Goal: Purchase product/service

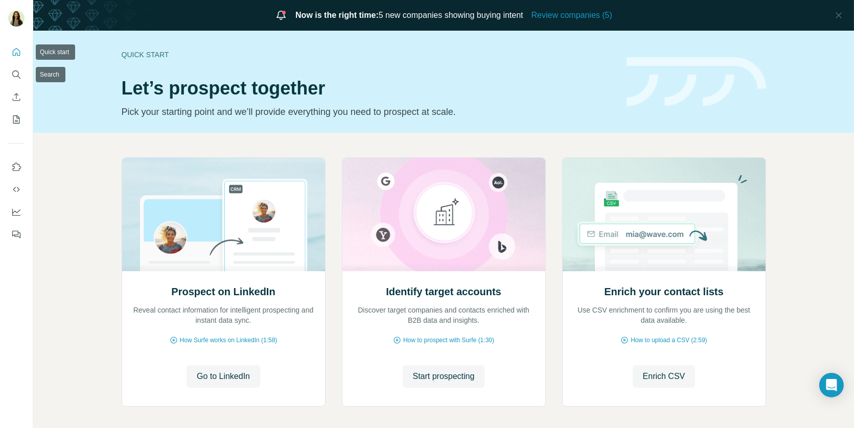
click at [14, 56] on icon "Quick start" at bounding box center [16, 52] width 10 height 10
click at [435, 378] on span "Start prospecting" at bounding box center [444, 377] width 62 height 12
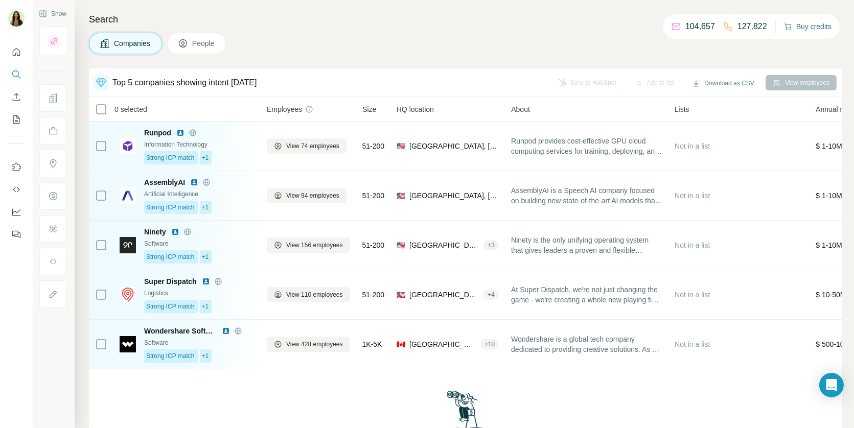
click at [796, 29] on button "Buy credits" at bounding box center [808, 26] width 48 height 14
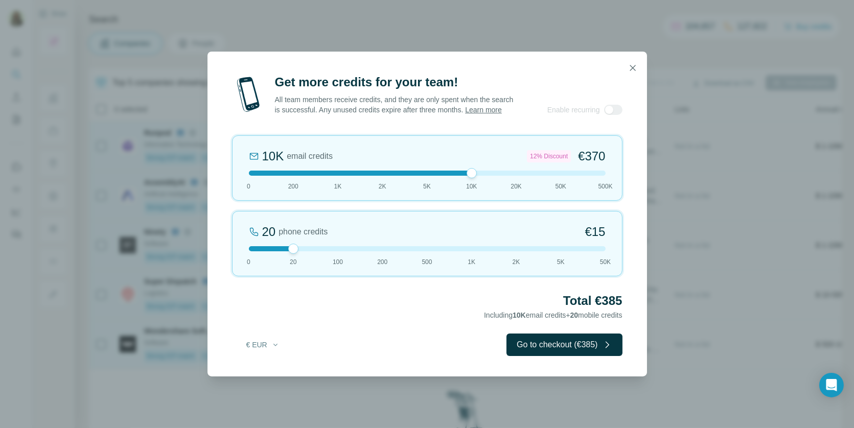
drag, startPoint x: 295, startPoint y: 176, endPoint x: 459, endPoint y: 175, distance: 164.6
click at [459, 175] on div "10K email credits 12% Discount €370 0 200 1K 2K 5K 10K 20K 50K 500K" at bounding box center [427, 167] width 391 height 65
click at [633, 67] on icon "button" at bounding box center [633, 68] width 10 height 10
